Goal: Transaction & Acquisition: Purchase product/service

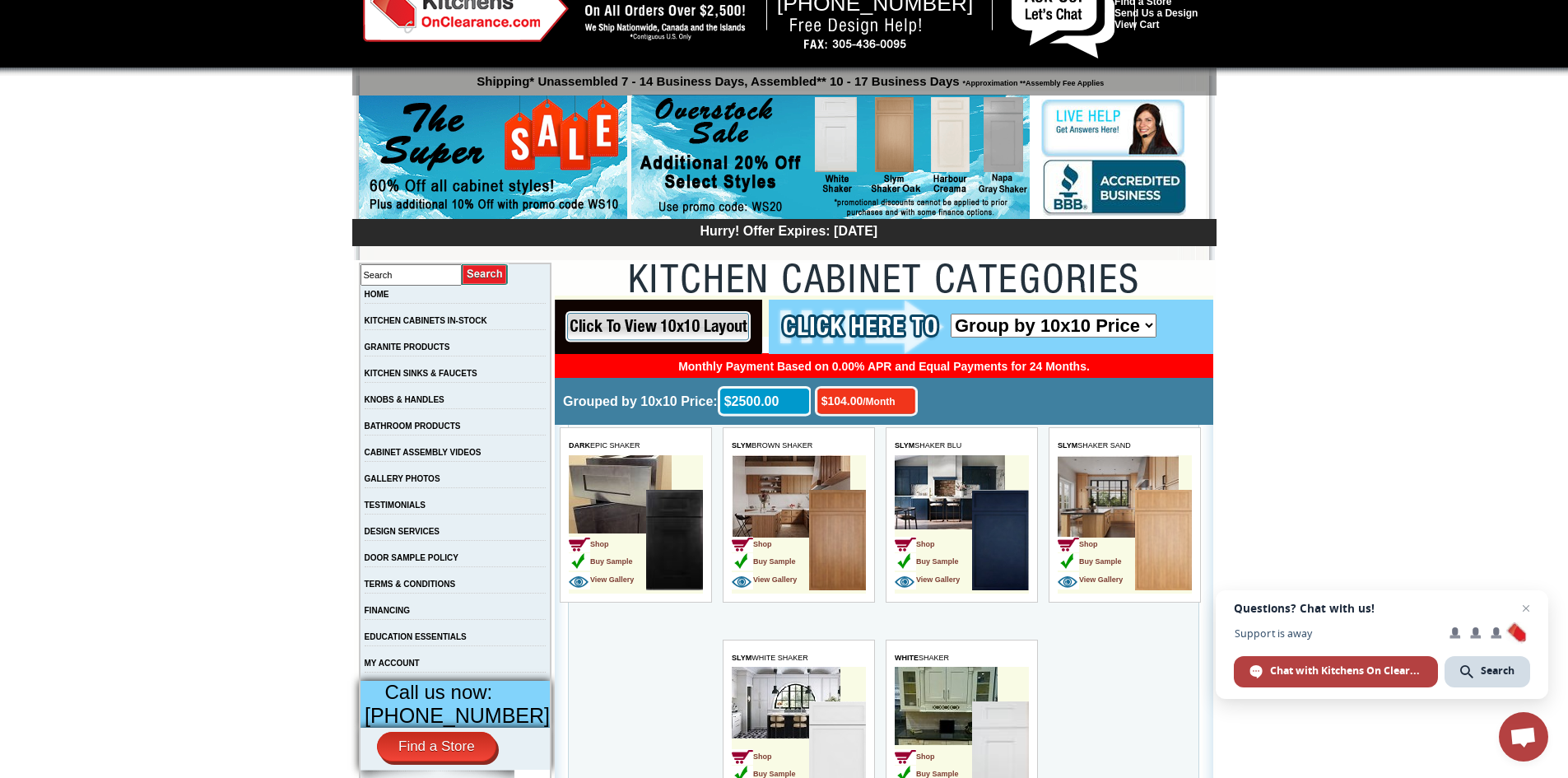
scroll to position [82, 0]
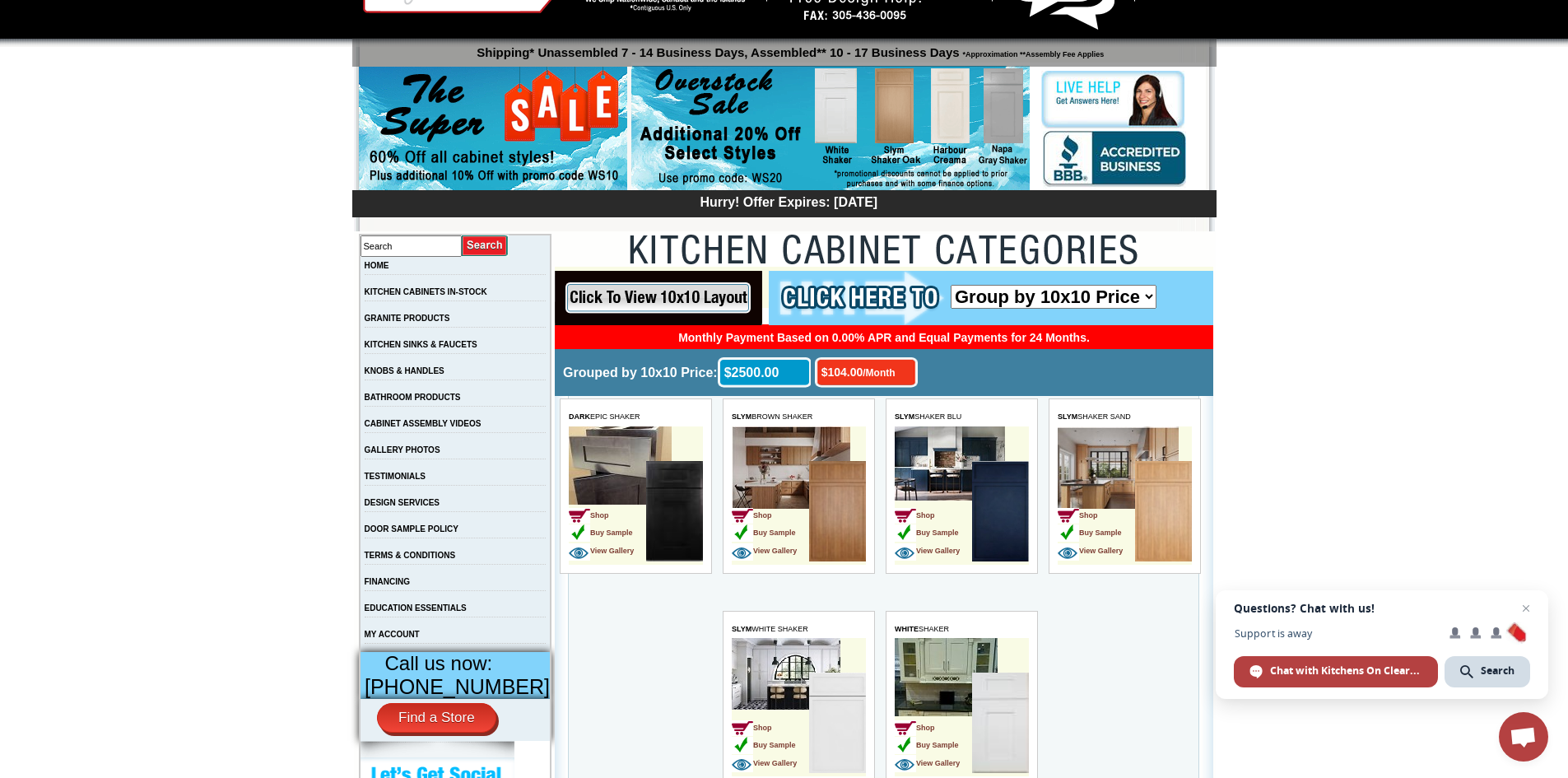
click at [1026, 514] on img at bounding box center [1000, 511] width 57 height 101
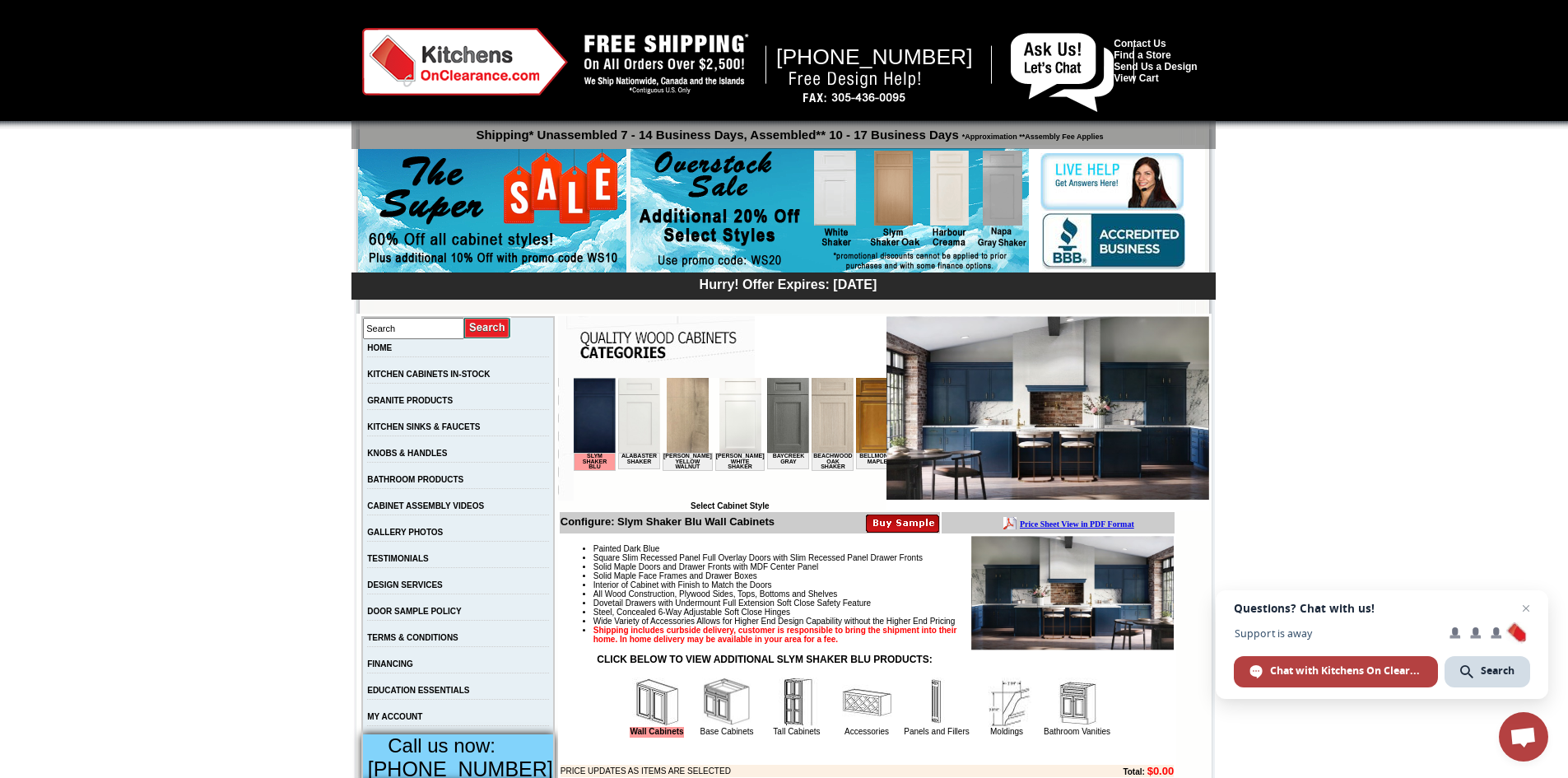
click at [1042, 555] on img at bounding box center [1072, 593] width 203 height 115
click at [1027, 458] on img at bounding box center [1047, 408] width 323 height 184
click at [1100, 444] on img at bounding box center [1047, 408] width 323 height 184
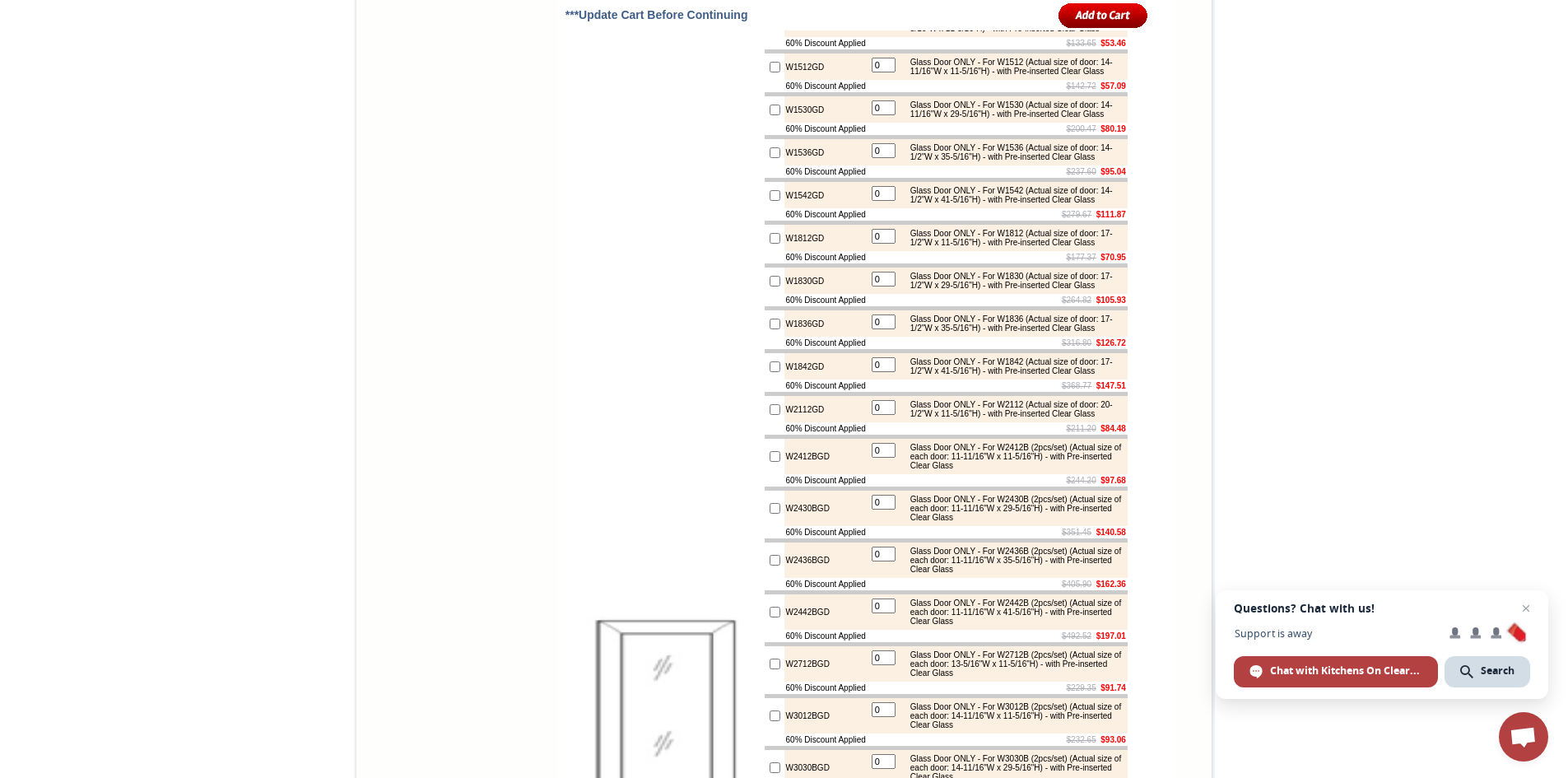
scroll to position [5432, 0]
